Goal: Task Accomplishment & Management: Complete application form

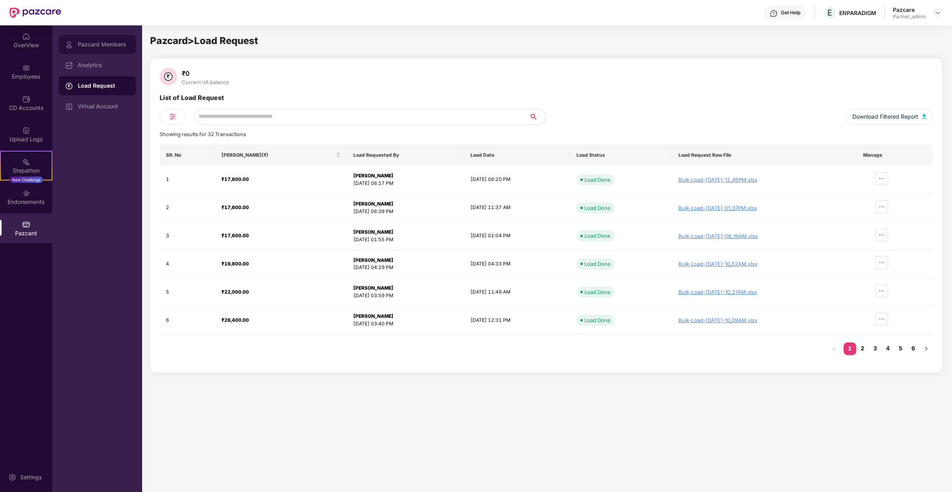
click at [87, 50] on div "Pazcard Members" at bounding box center [97, 44] width 77 height 19
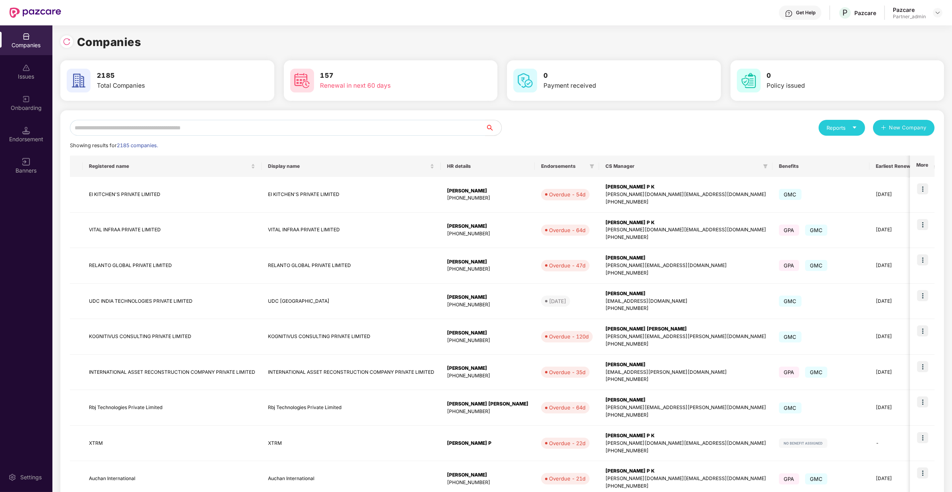
click at [165, 137] on div "Reports New Company Showing results for 2185 companies. Registered name Display…" at bounding box center [502, 340] width 864 height 441
click at [165, 131] on input "text" at bounding box center [277, 128] width 415 height 16
click at [236, 122] on input "text" at bounding box center [277, 128] width 415 height 16
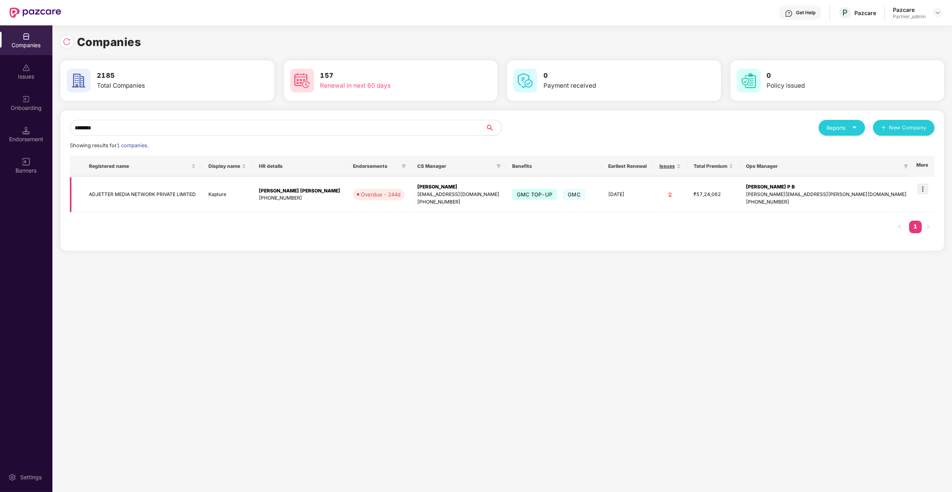
type input "********"
click at [919, 186] on img at bounding box center [922, 188] width 11 height 11
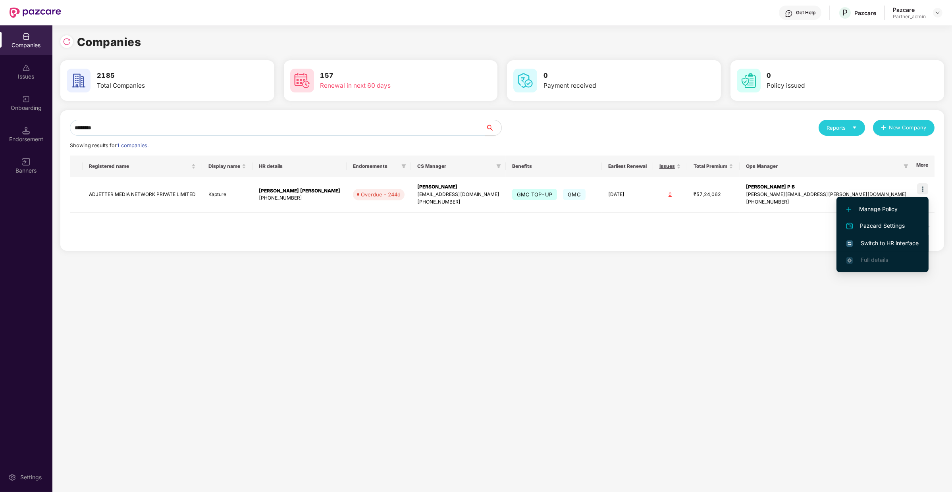
click at [906, 239] on span "Switch to HR interface" at bounding box center [882, 243] width 72 height 9
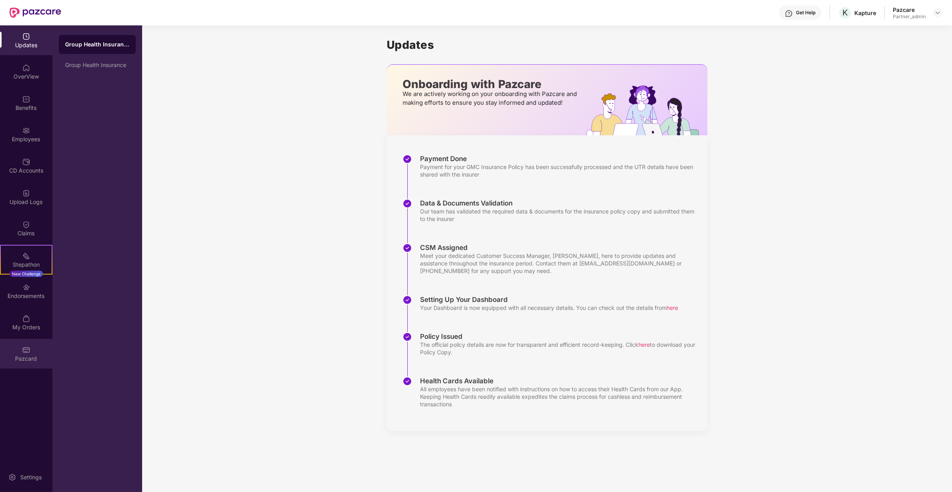
click at [28, 353] on img at bounding box center [26, 350] width 8 height 8
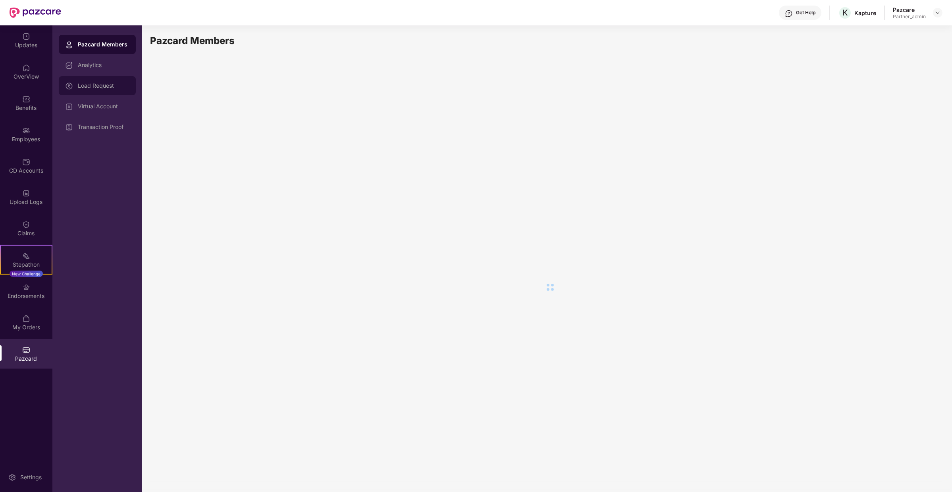
click at [116, 85] on div "Load Request" at bounding box center [104, 86] width 52 height 6
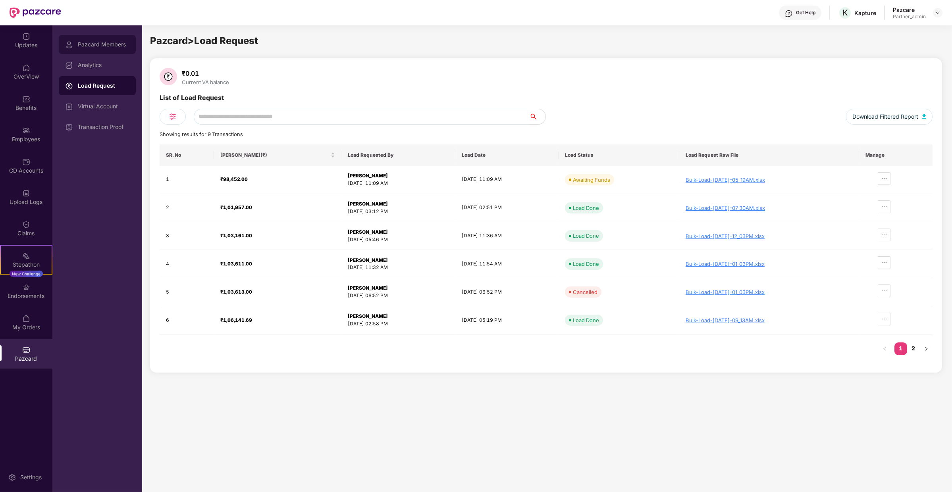
click at [114, 48] on div "Pazcard Members" at bounding box center [97, 44] width 77 height 19
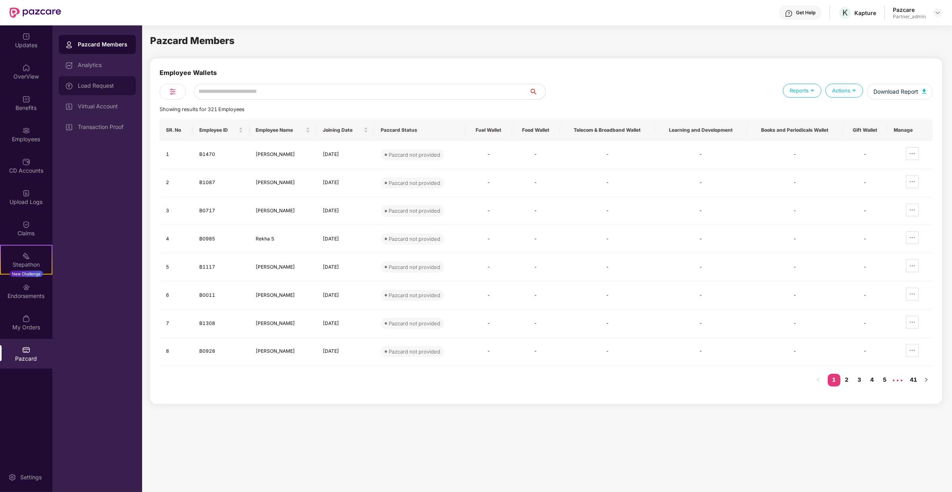
click at [107, 82] on div "Load Request" at bounding box center [97, 85] width 77 height 19
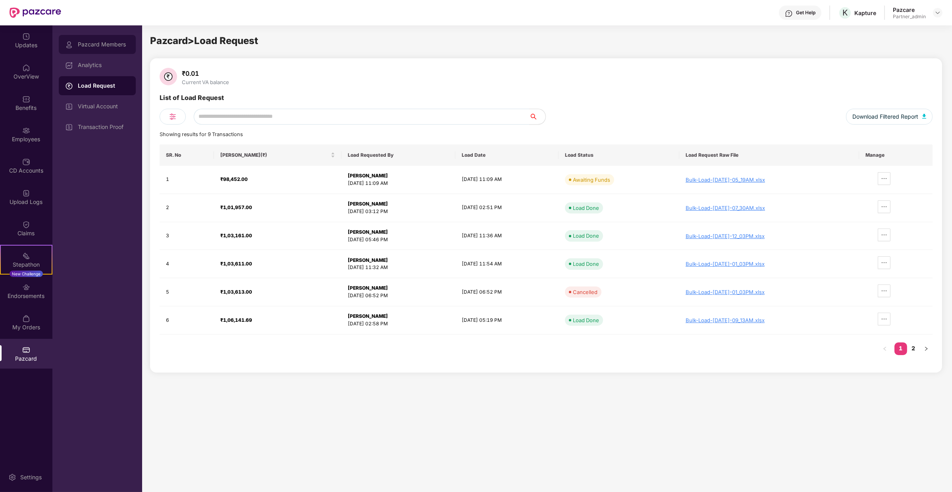
click at [106, 54] on div "Pazcard Members" at bounding box center [97, 44] width 77 height 19
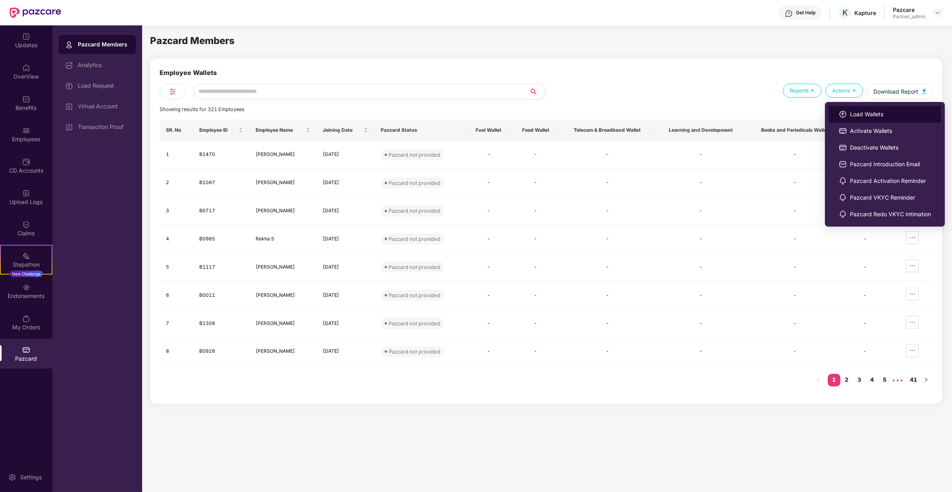
click at [859, 109] on li "Load Wallets" at bounding box center [885, 114] width 112 height 17
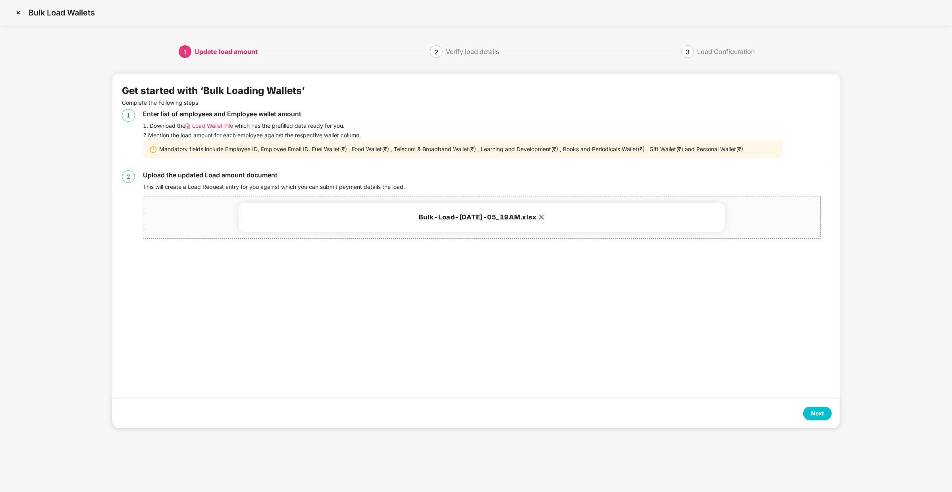
click at [823, 412] on div "Next" at bounding box center [817, 413] width 13 height 9
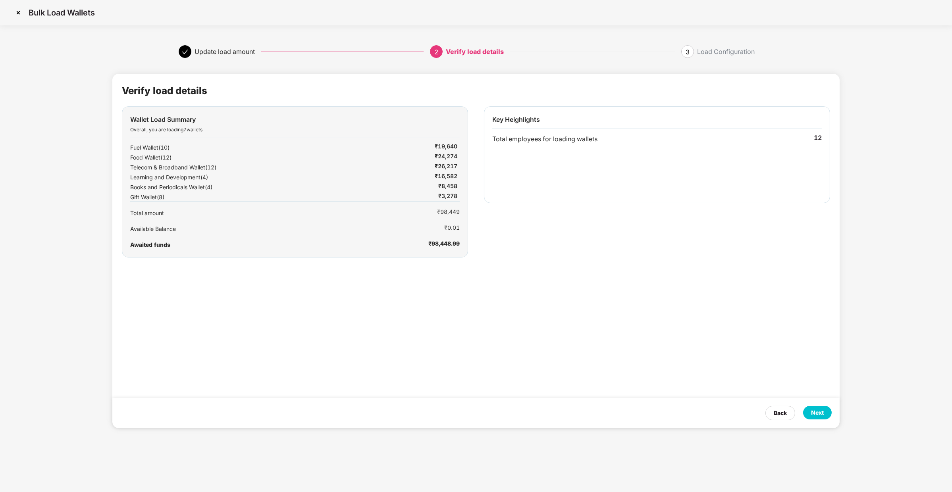
click at [823, 412] on div "Next" at bounding box center [817, 412] width 13 height 9
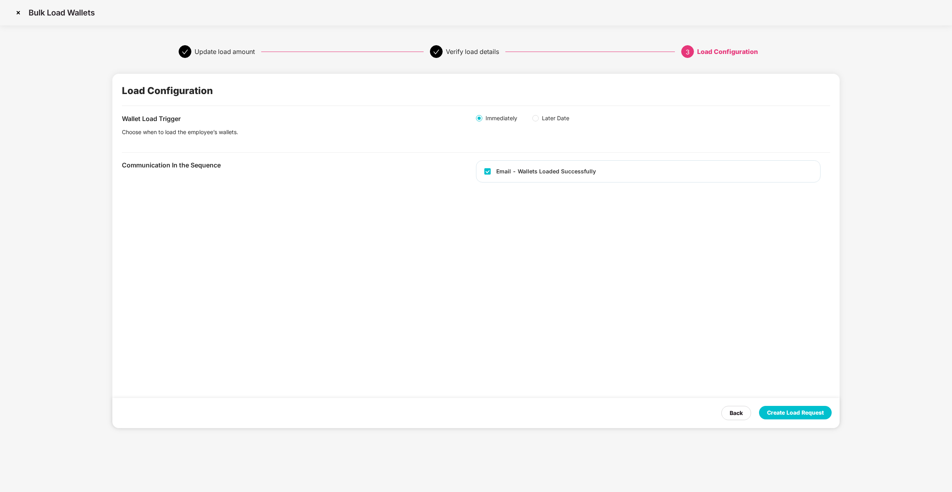
click at [789, 415] on div "Create Load Request" at bounding box center [795, 412] width 57 height 9
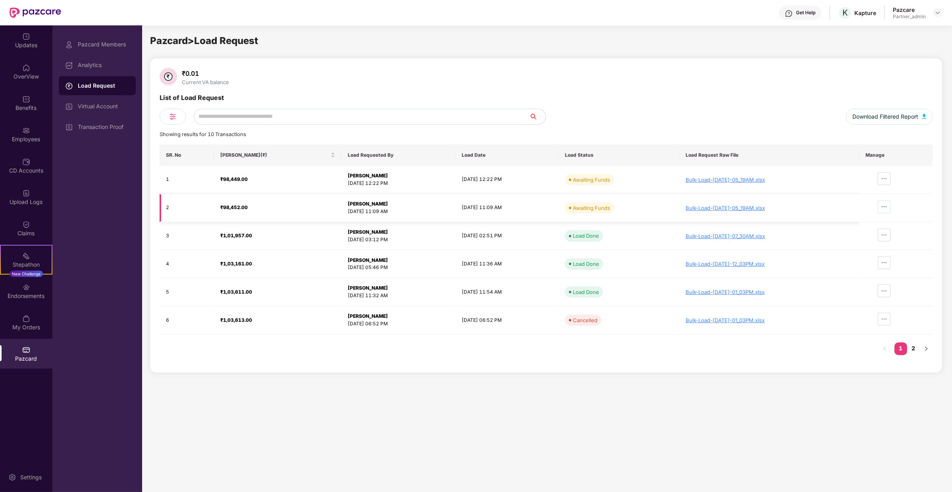
click at [889, 202] on button "button" at bounding box center [883, 206] width 13 height 13
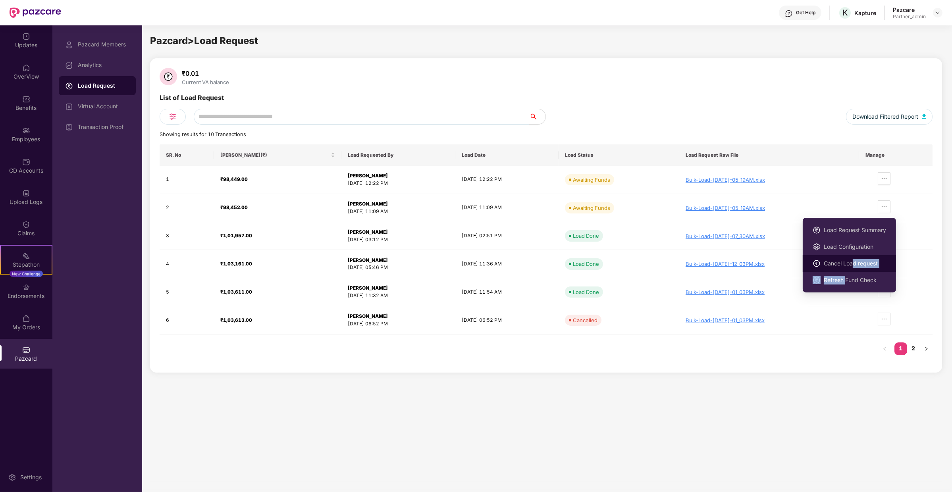
drag, startPoint x: 846, startPoint y: 277, endPoint x: 852, endPoint y: 265, distance: 13.5
click at [852, 265] on ul "Load Request Summary Load Configuration Cancel Load request Refresh Fund Check" at bounding box center [848, 255] width 93 height 75
click at [852, 265] on span "Cancel Load request" at bounding box center [854, 263] width 62 height 9
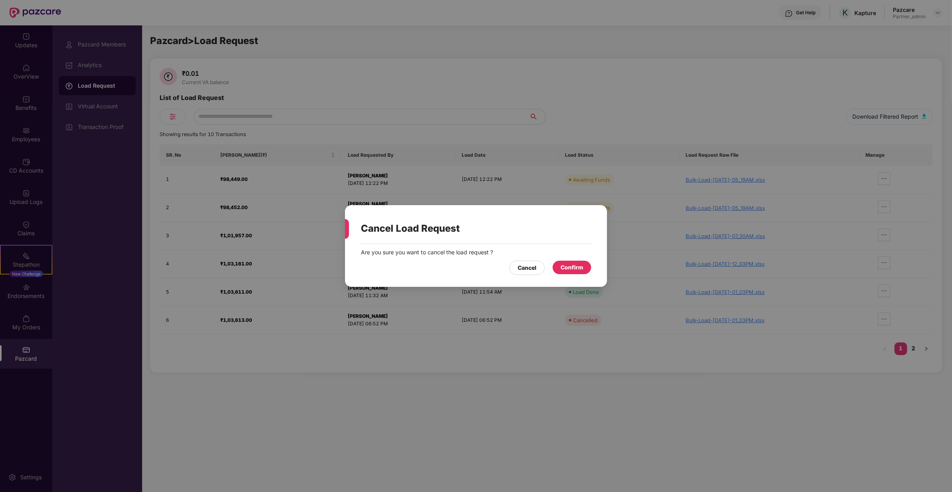
click at [574, 271] on div "Confirm" at bounding box center [571, 267] width 23 height 9
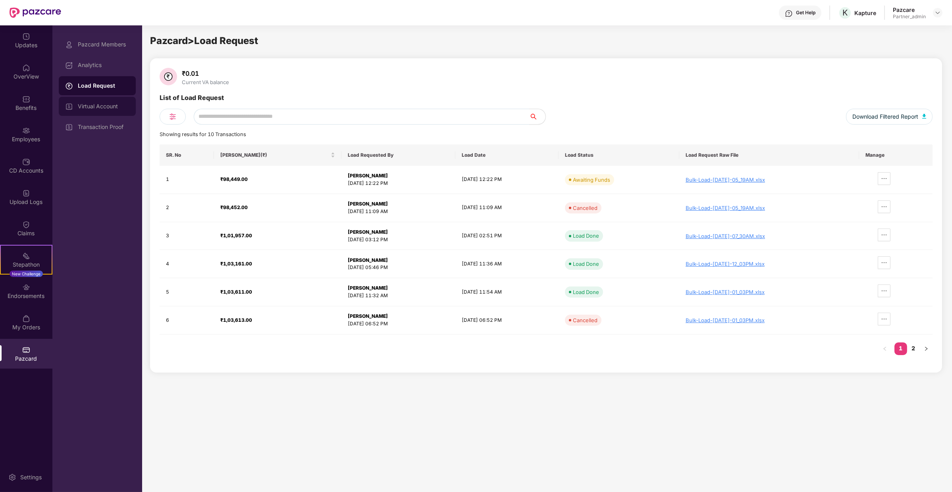
click at [122, 105] on div "Virtual Account" at bounding box center [104, 106] width 52 height 6
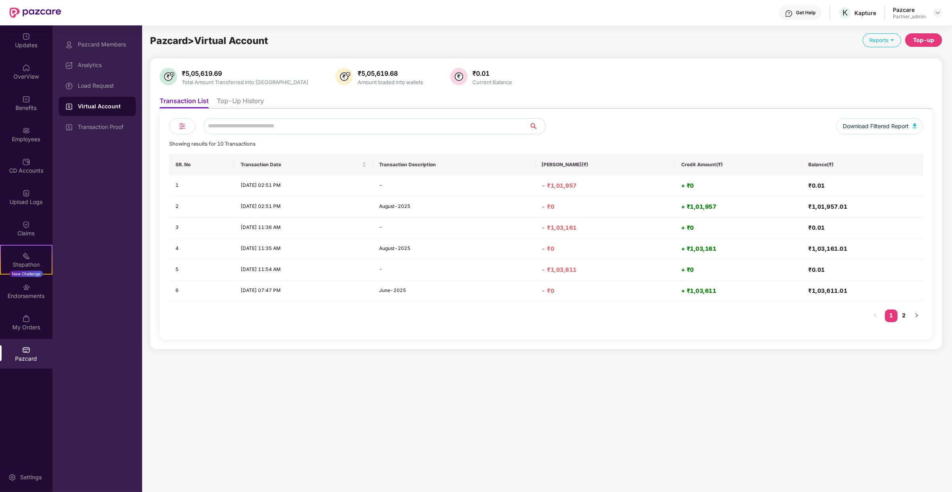
click at [238, 103] on li "Top-Up History" at bounding box center [240, 103] width 47 height 12
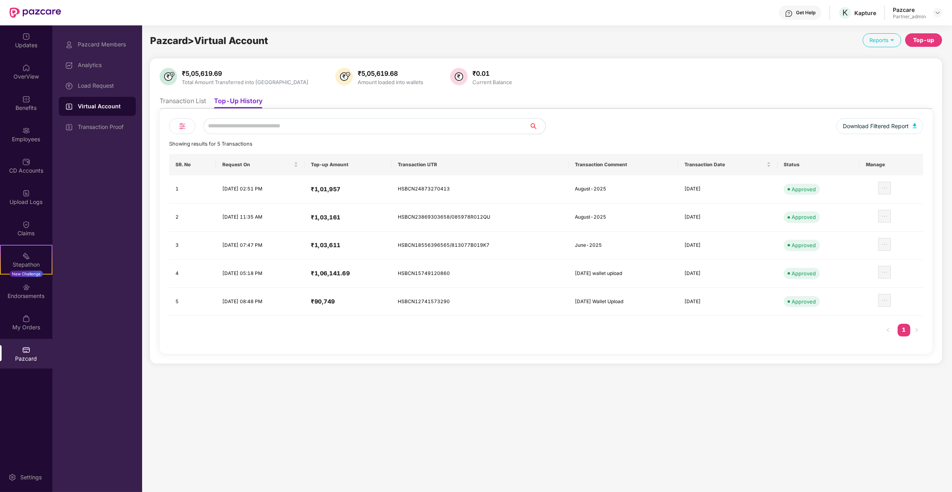
click at [914, 40] on div "Top-up" at bounding box center [923, 39] width 37 height 13
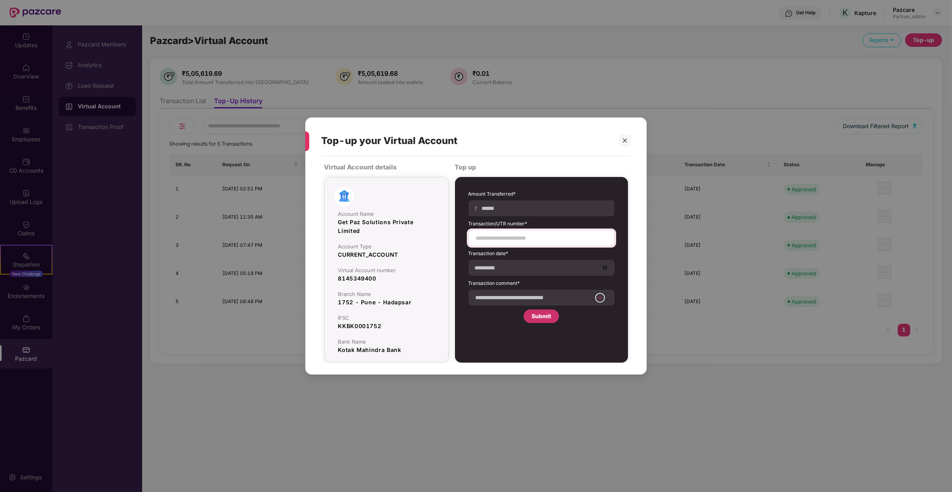
click at [517, 231] on div at bounding box center [541, 238] width 146 height 16
click at [514, 242] on input at bounding box center [541, 238] width 133 height 8
paste input "**********"
type input "**********"
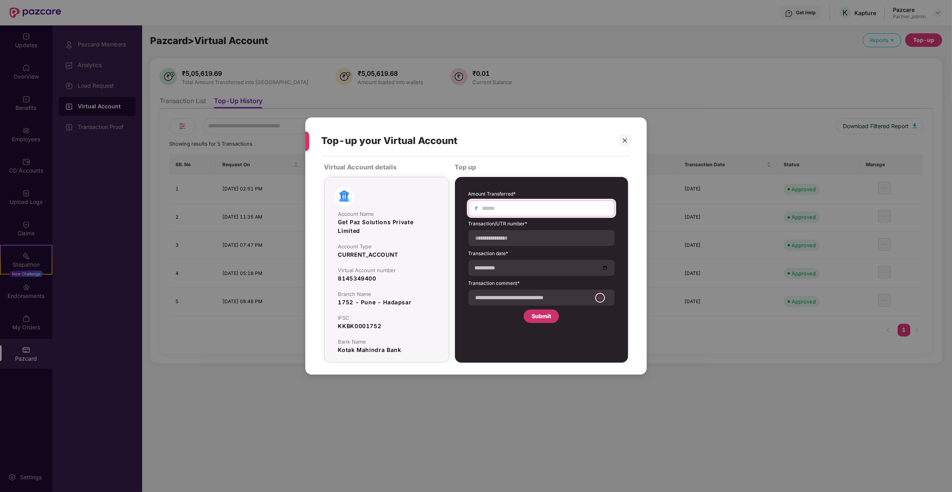
click at [541, 210] on input at bounding box center [544, 208] width 126 height 8
type input "*****"
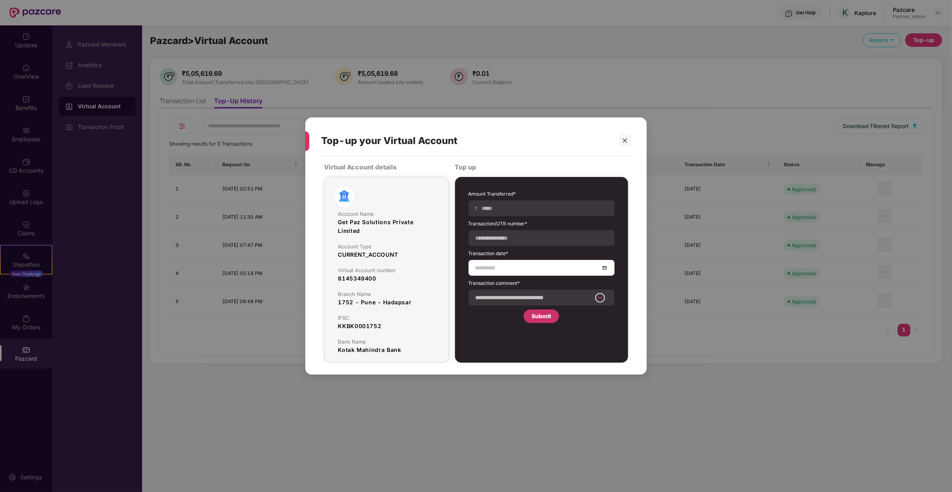
click at [555, 263] on div at bounding box center [541, 268] width 146 height 16
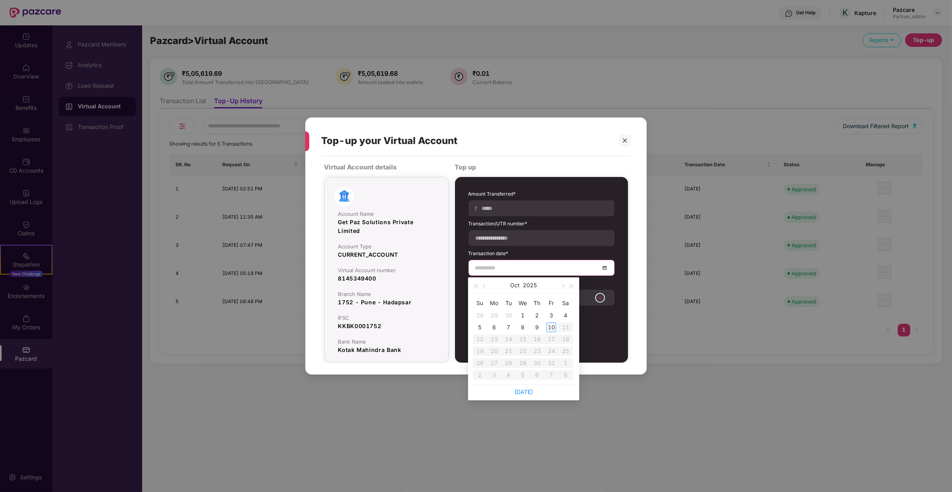
type input "**********"
click at [491, 327] on div "6" at bounding box center [494, 328] width 10 height 10
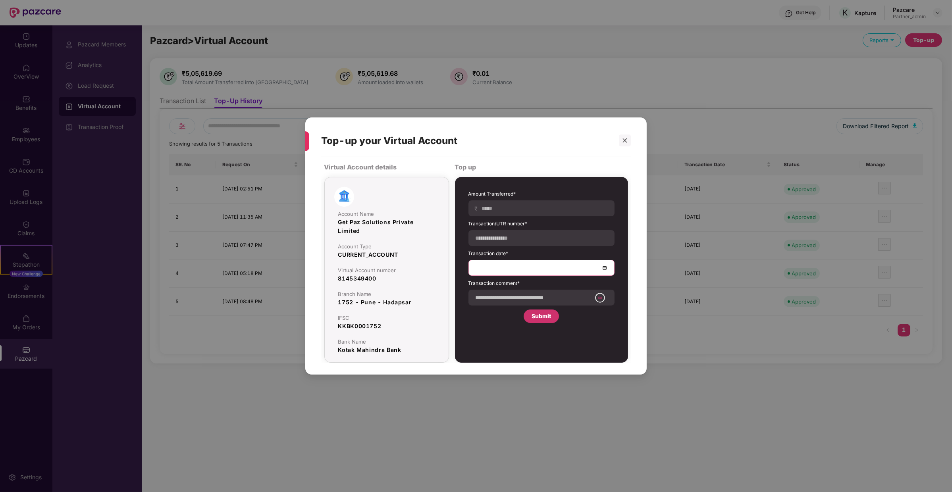
click at [496, 312] on div "**********" at bounding box center [541, 256] width 146 height 133
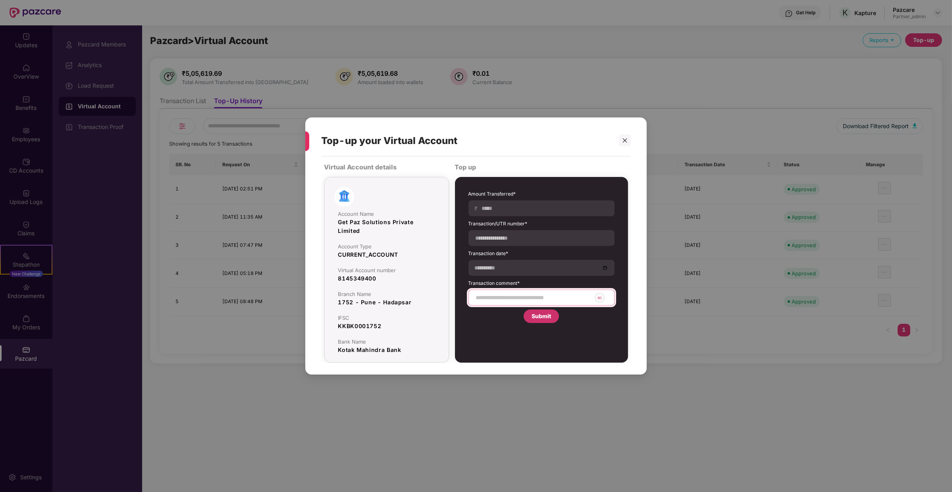
click at [499, 301] on input at bounding box center [533, 298] width 116 height 8
type input "**********"
click at [537, 312] on div "Submit" at bounding box center [540, 316] width 19 height 9
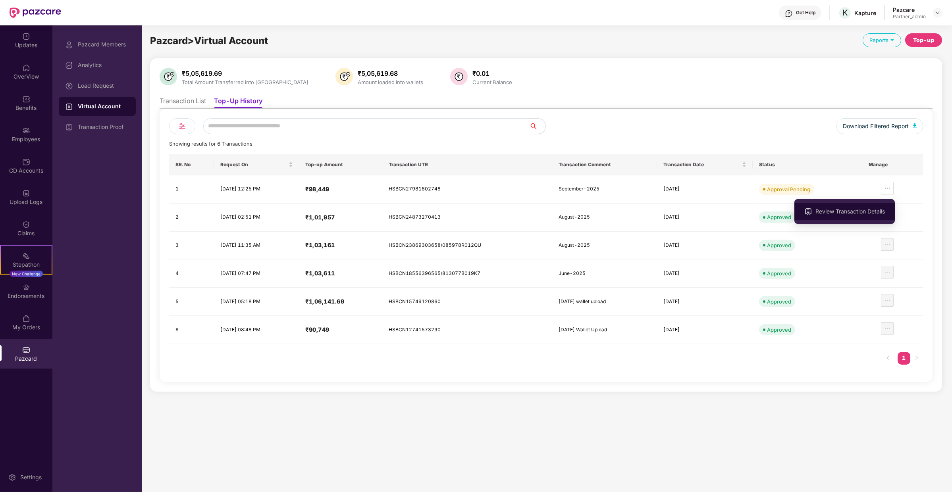
click at [877, 210] on span "Review Transaction Details" at bounding box center [849, 211] width 69 height 9
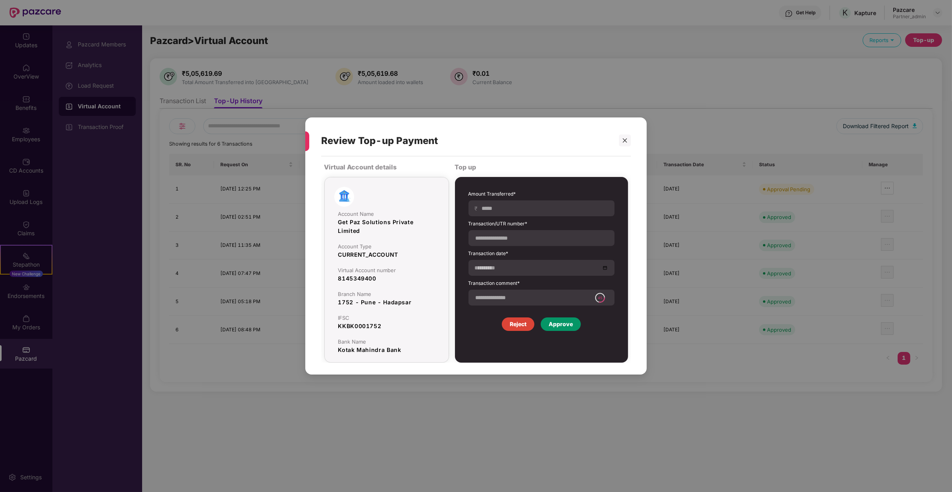
click at [545, 319] on div "Approve" at bounding box center [561, 323] width 40 height 13
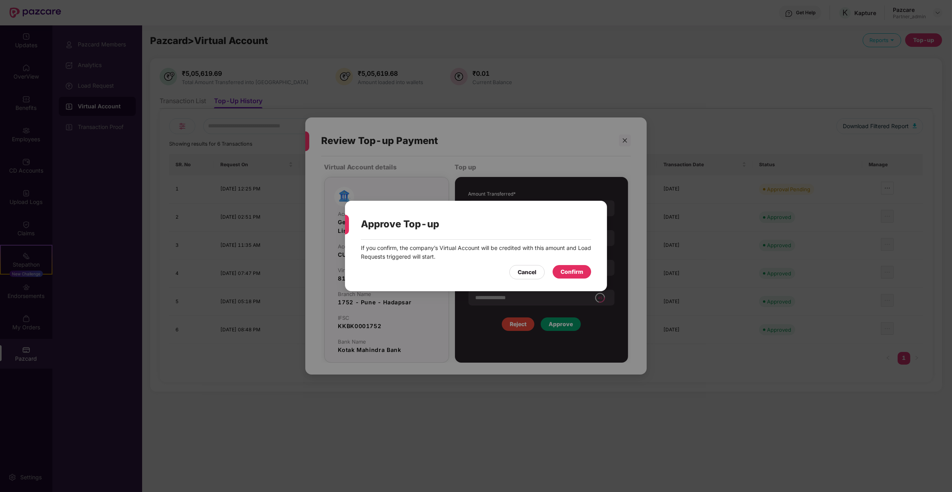
click at [576, 275] on div "Confirm" at bounding box center [571, 271] width 23 height 9
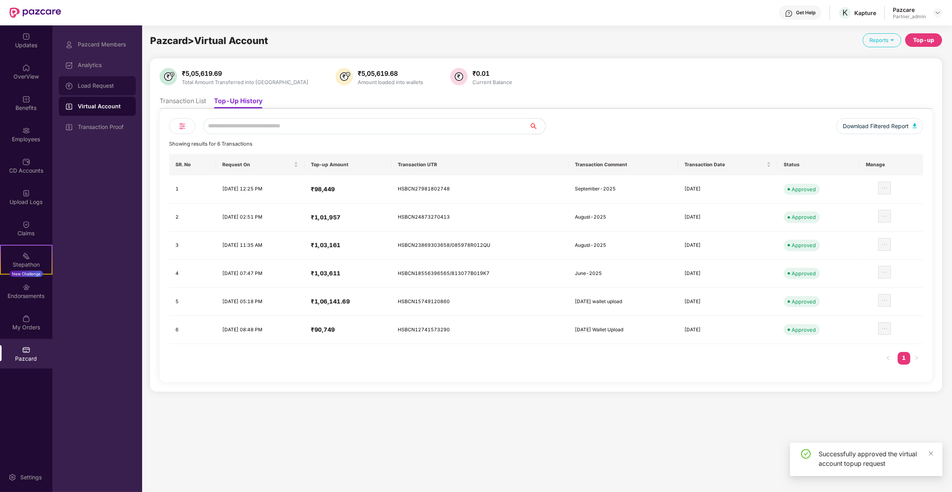
click at [115, 91] on div "Load Request" at bounding box center [97, 85] width 77 height 19
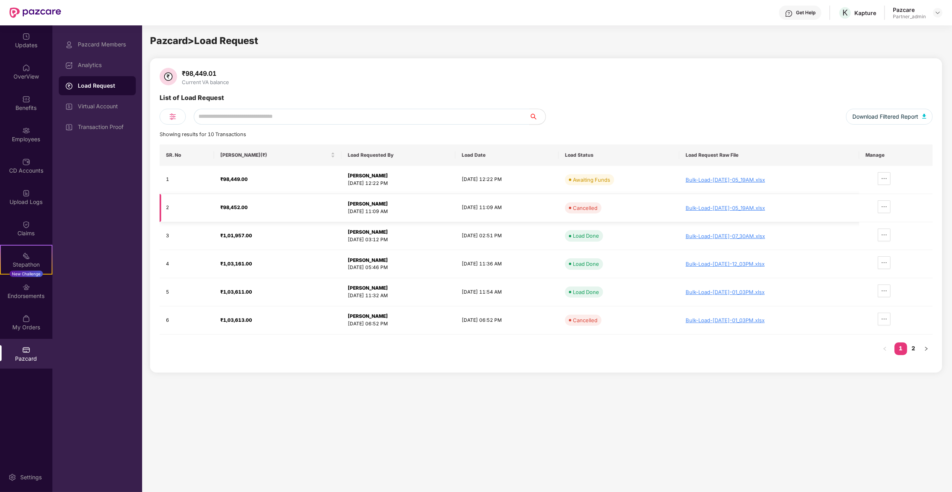
click at [891, 200] on td at bounding box center [895, 208] width 73 height 28
click at [887, 203] on button "button" at bounding box center [883, 206] width 13 height 13
click at [863, 227] on span "Load Request Summary" at bounding box center [854, 230] width 62 height 9
click at [310, 107] on div "List of Load Request" at bounding box center [546, 101] width 773 height 16
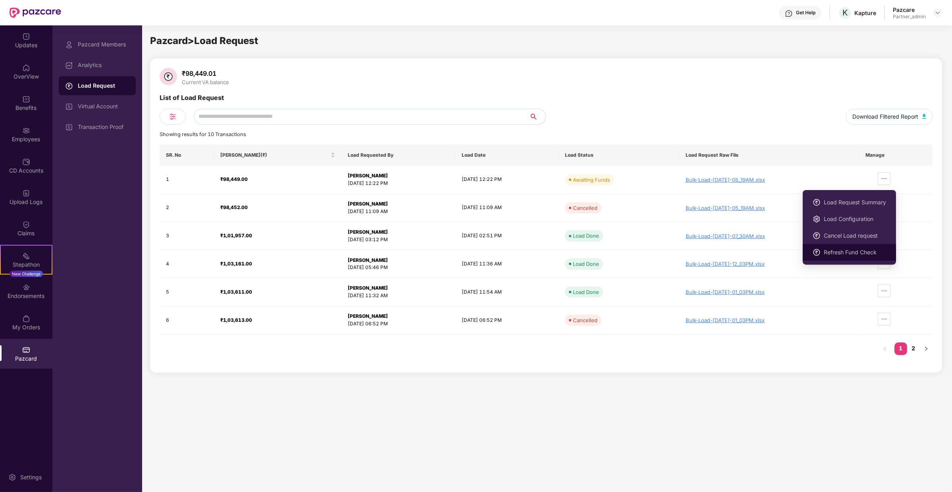
click at [864, 257] on li "Refresh Fund Check" at bounding box center [848, 252] width 93 height 17
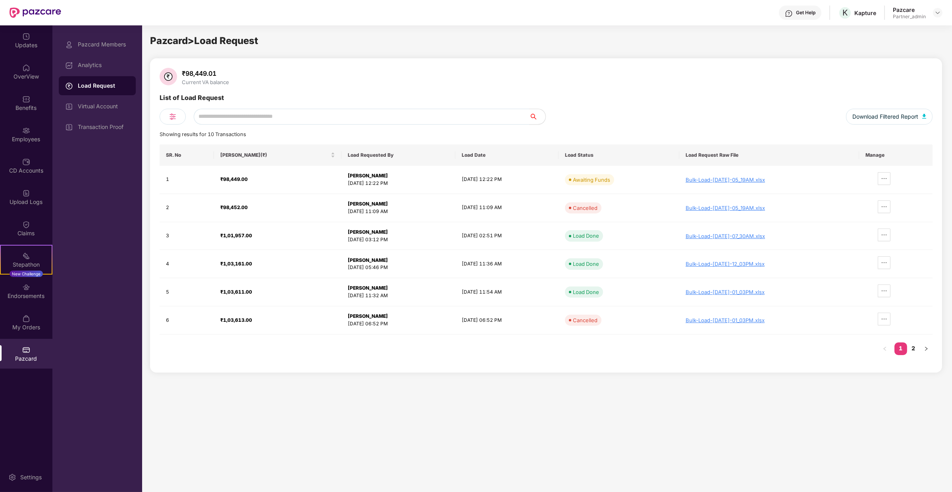
click at [637, 103] on div "List of Load Request" at bounding box center [546, 101] width 773 height 16
